Goal: Information Seeking & Learning: Check status

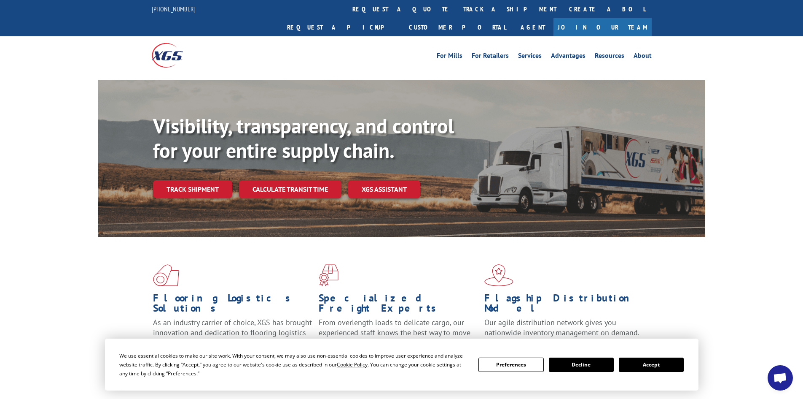
click at [373, 36] on div "For [PERSON_NAME] For Retailers Services Advantages Resources About For [PERSON…" at bounding box center [402, 55] width 500 height 38
click at [457, 12] on link "track a shipment" at bounding box center [510, 9] width 106 height 18
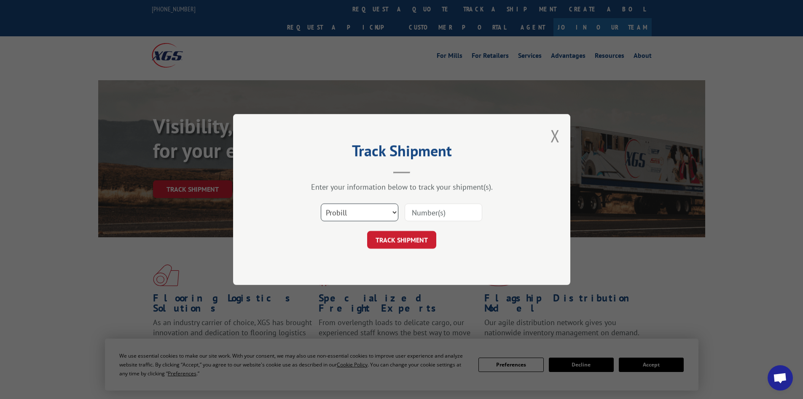
click at [362, 211] on select "Select category... Probill BOL PO" at bounding box center [360, 212] width 78 height 18
select select "bol"
click at [321, 203] on select "Select category... Probill BOL PO" at bounding box center [360, 212] width 78 height 18
click at [431, 213] on input at bounding box center [444, 212] width 78 height 18
paste input "7043970"
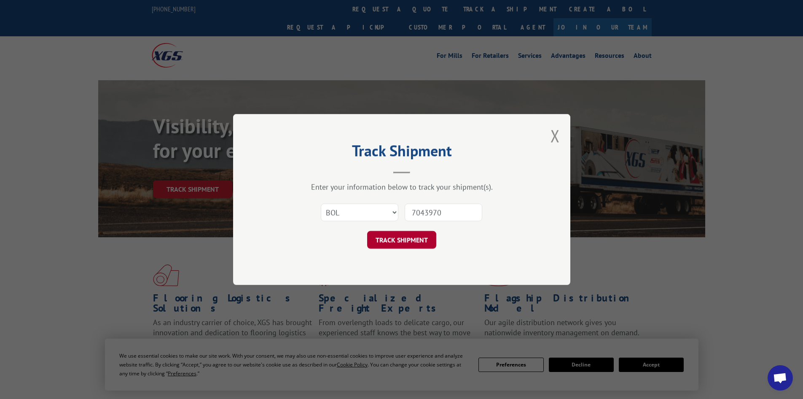
type input "7043970"
click at [419, 240] on button "TRACK SHIPMENT" at bounding box center [401, 240] width 69 height 18
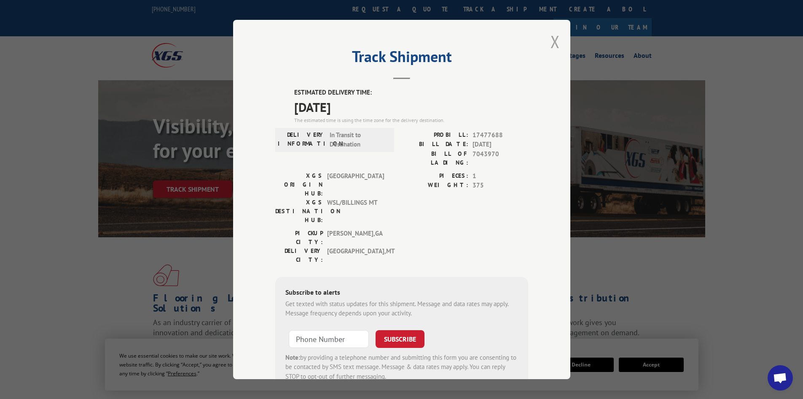
click at [551, 39] on button "Close modal" at bounding box center [555, 41] width 9 height 22
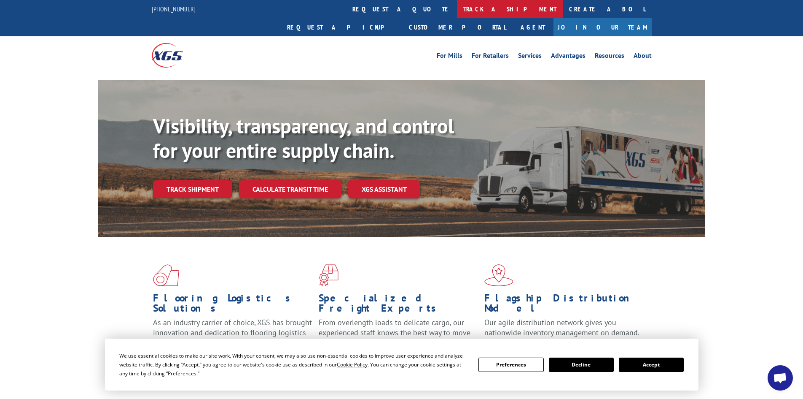
click at [457, 4] on link "track a shipment" at bounding box center [510, 9] width 106 height 18
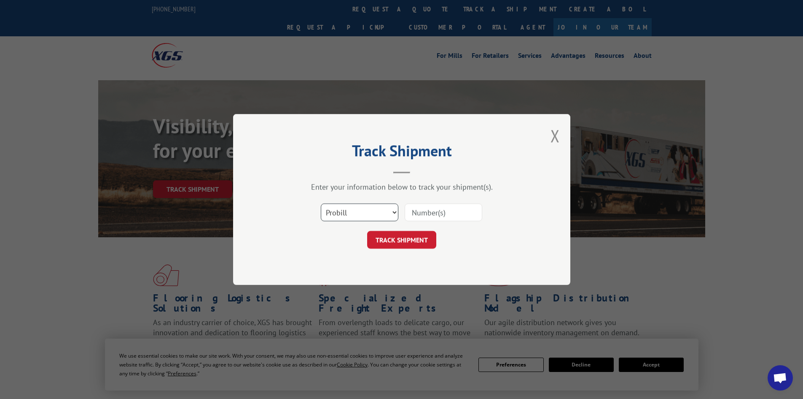
click at [342, 218] on select "Select category... Probill BOL PO" at bounding box center [360, 212] width 78 height 18
select select "bol"
click at [321, 203] on select "Select category... Probill BOL PO" at bounding box center [360, 212] width 78 height 18
click at [443, 205] on input at bounding box center [444, 212] width 78 height 18
paste input "5513498"
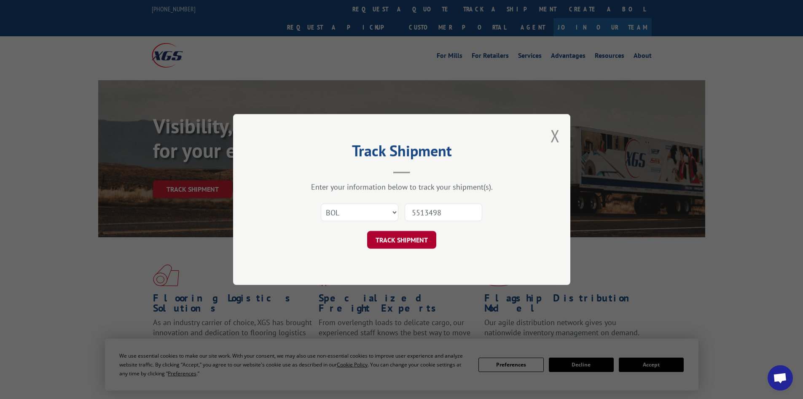
type input "5513498"
click at [400, 235] on button "TRACK SHIPMENT" at bounding box center [401, 240] width 69 height 18
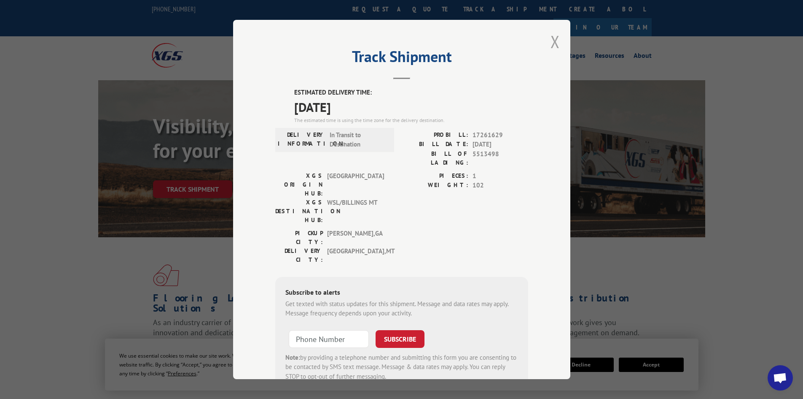
click at [551, 42] on button "Close modal" at bounding box center [555, 41] width 9 height 22
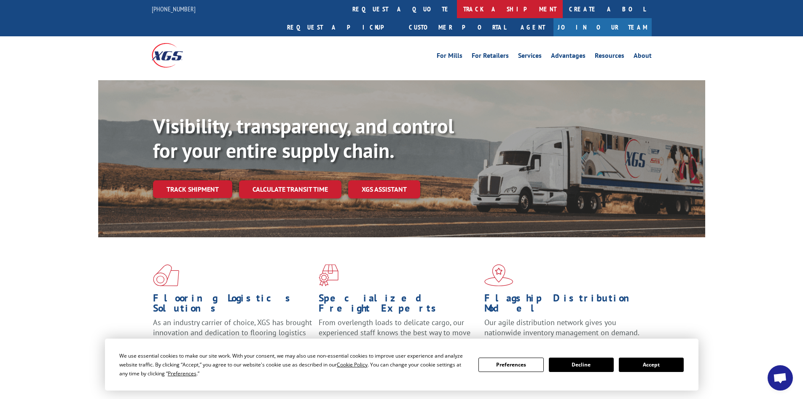
click at [457, 11] on link "track a shipment" at bounding box center [510, 9] width 106 height 18
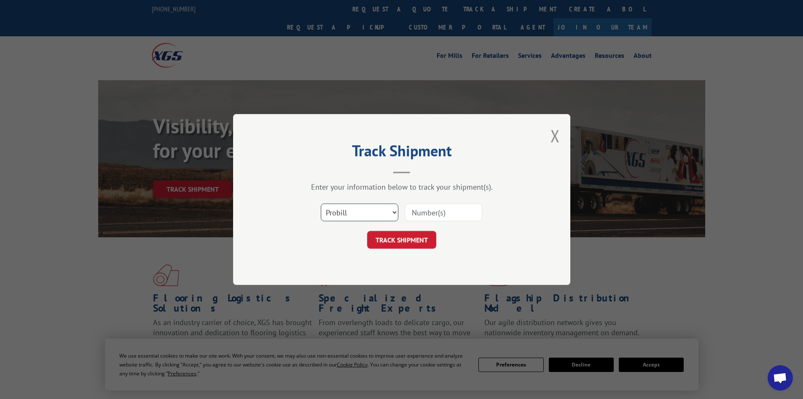
click at [349, 211] on select "Select category... Probill BOL PO" at bounding box center [360, 212] width 78 height 18
select select "bol"
click at [321, 203] on select "Select category... Probill BOL PO" at bounding box center [360, 212] width 78 height 18
click at [412, 209] on input at bounding box center [444, 212] width 78 height 18
paste input "5529245"
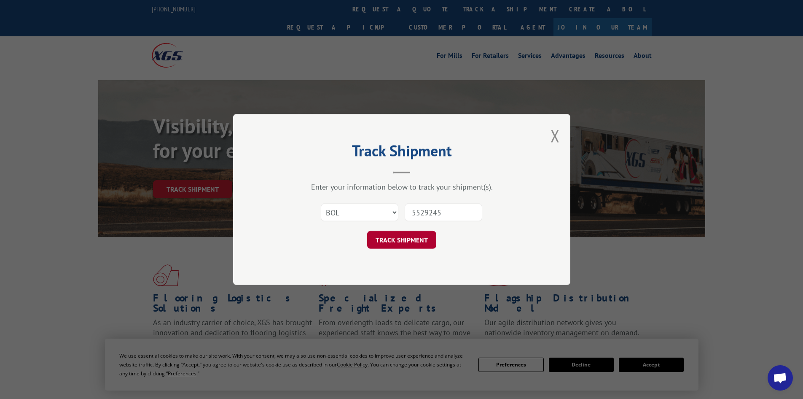
type input "5529245"
click at [415, 238] on button "TRACK SHIPMENT" at bounding box center [401, 240] width 69 height 18
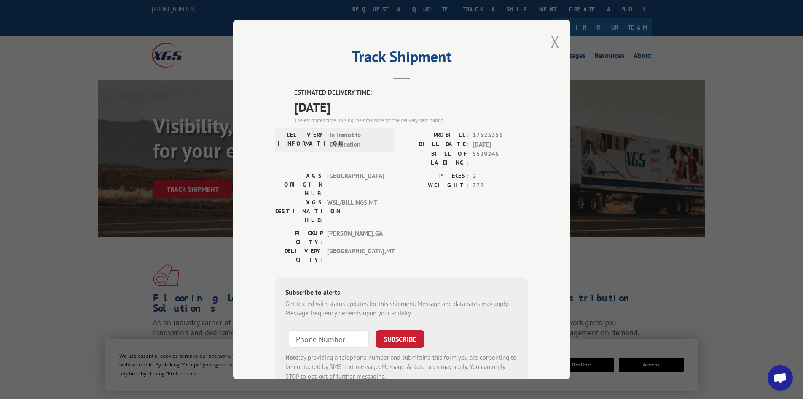
click at [552, 43] on button "Close modal" at bounding box center [555, 41] width 9 height 22
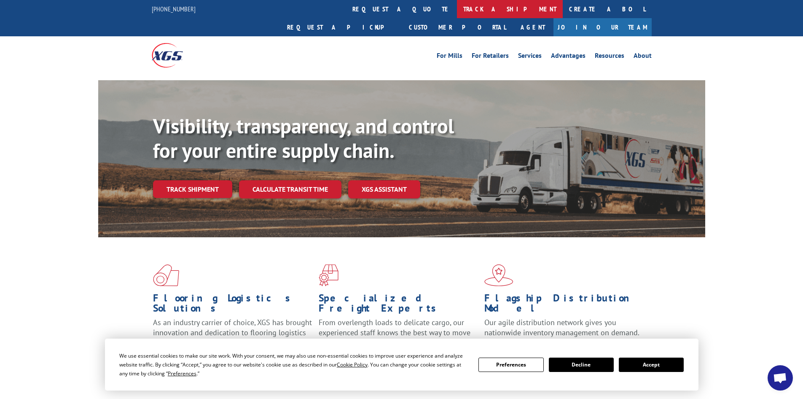
click at [457, 10] on link "track a shipment" at bounding box center [510, 9] width 106 height 18
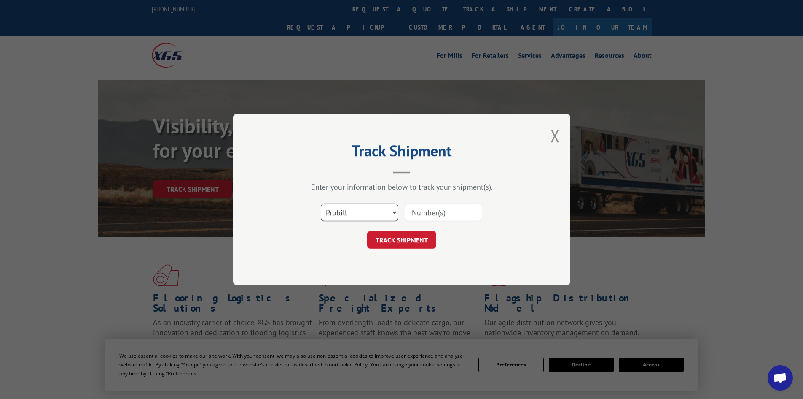
click at [364, 211] on select "Select category... Probill BOL PO" at bounding box center [360, 212] width 78 height 18
select select "bol"
click at [321, 203] on select "Select category... Probill BOL PO" at bounding box center [360, 212] width 78 height 18
click at [431, 213] on input at bounding box center [444, 212] width 78 height 18
paste input "7063364"
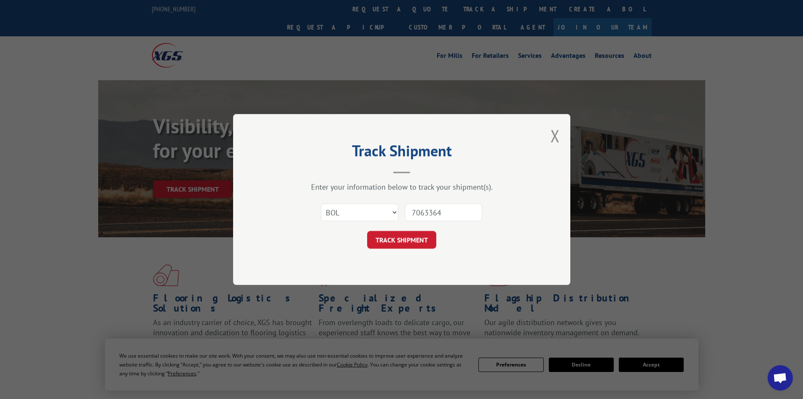
type input "7063364"
click at [414, 255] on div "Track Shipment Enter your information below to track your shipment(s). Select c…" at bounding box center [401, 199] width 337 height 171
click at [415, 243] on button "TRACK SHIPMENT" at bounding box center [401, 240] width 69 height 18
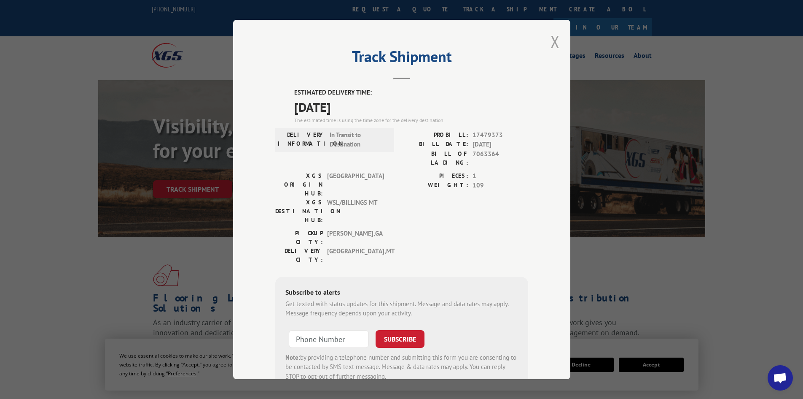
click at [551, 42] on button "Close modal" at bounding box center [555, 41] width 9 height 22
